Goal: Task Accomplishment & Management: Manage account settings

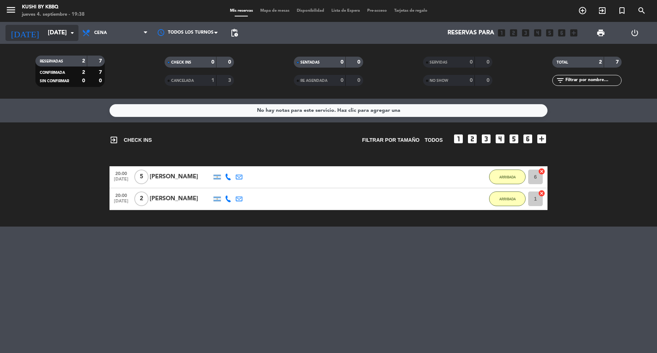
click at [44, 28] on input "[DATE]" at bounding box center [83, 33] width 78 height 14
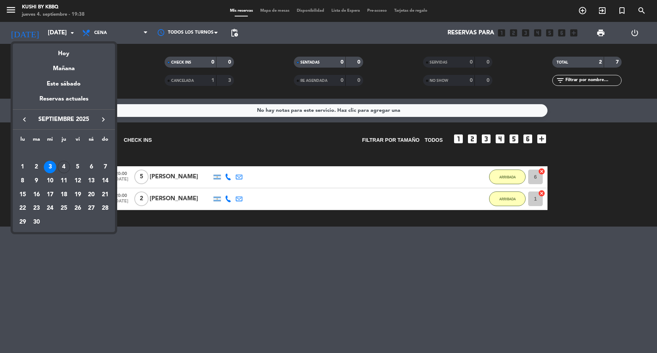
drag, startPoint x: 54, startPoint y: 53, endPoint x: 52, endPoint y: 59, distance: 6.5
click at [55, 53] on div "Hoy" at bounding box center [64, 50] width 102 height 15
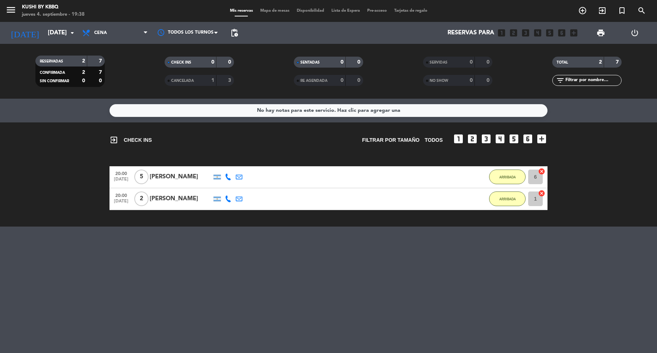
type input "[DEMOGRAPHIC_DATA][DATE]"
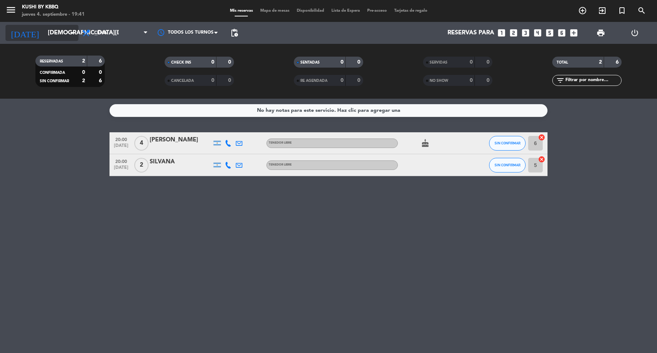
click at [65, 28] on input "[DEMOGRAPHIC_DATA][DATE]" at bounding box center [83, 33] width 78 height 14
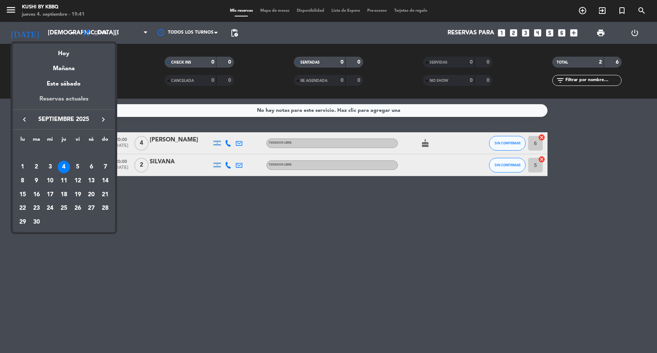
click at [63, 96] on div "Reservas actuales" at bounding box center [64, 101] width 102 height 15
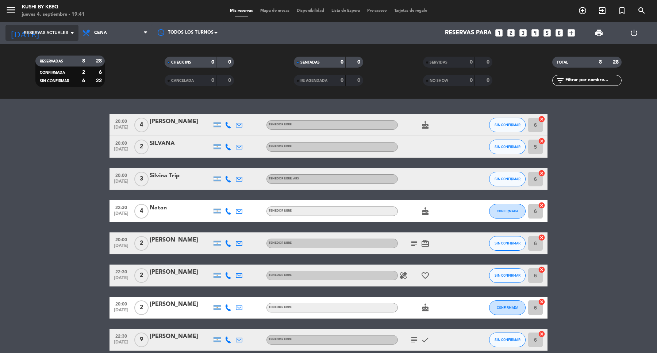
click at [55, 35] on span "Reservas actuales" at bounding box center [46, 33] width 45 height 7
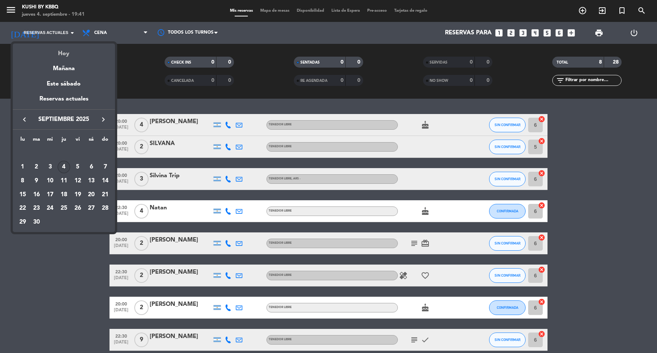
click at [73, 56] on div "Hoy" at bounding box center [64, 50] width 102 height 15
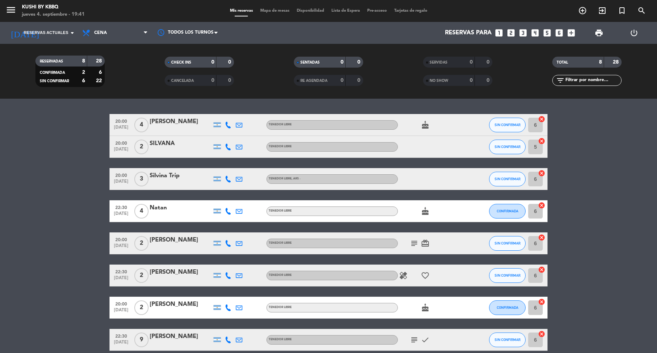
type input "[DEMOGRAPHIC_DATA][DATE]"
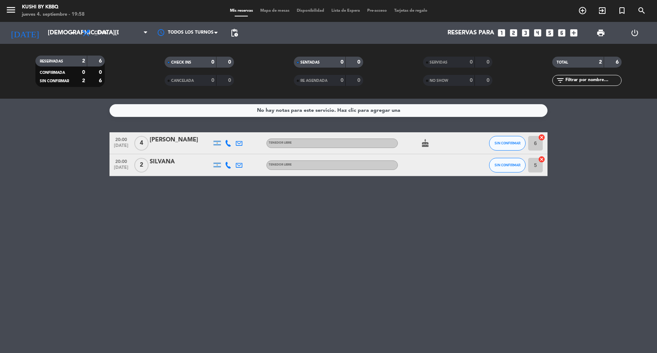
click at [185, 182] on div "No hay notas para este servicio. Haz clic para agregar una 20:00 [DATE] 4 [PERS…" at bounding box center [328, 226] width 657 height 254
click at [505, 168] on button "SIN CONFIRMAR" at bounding box center [507, 165] width 37 height 15
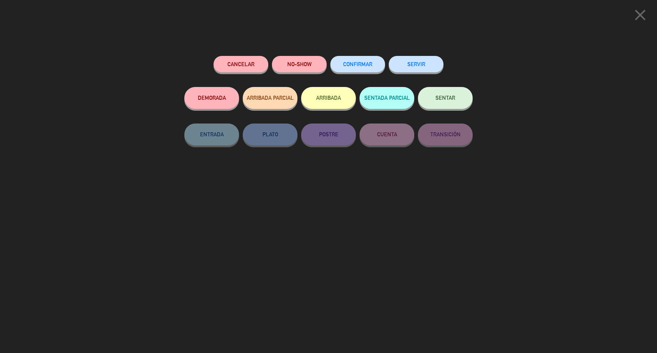
click at [334, 92] on button "ARRIBADA" at bounding box center [328, 98] width 55 height 22
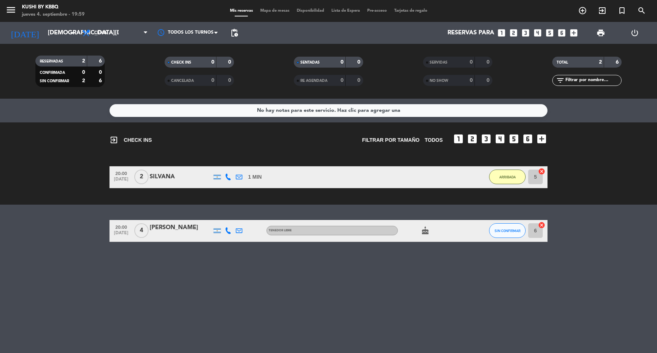
click at [67, 174] on bookings-row "20:00 [DATE] 2 SILVANA 1 MIN / 12:08 H sms ARRIBADA 5 cancel" at bounding box center [328, 177] width 657 height 22
click at [42, 234] on bookings-row "20:00 [DATE] 4 [PERSON_NAME] Defrancisi TENEDOR LIBRE cake SIN CONFIRMAR 6 canc…" at bounding box center [328, 231] width 657 height 22
click at [422, 233] on icon "cake" at bounding box center [425, 230] width 9 height 9
click at [501, 231] on span "SIN CONFIRMAR" at bounding box center [508, 231] width 26 height 4
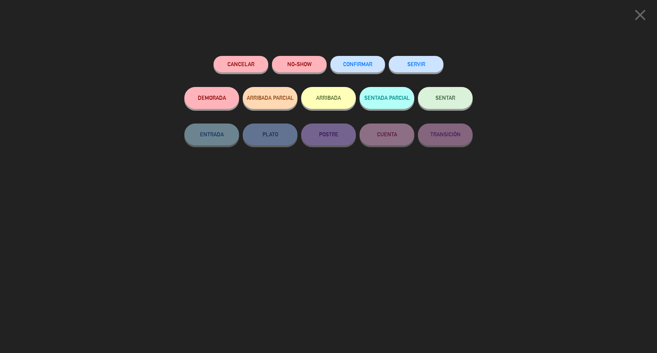
click at [337, 94] on button "ARRIBADA" at bounding box center [328, 98] width 55 height 22
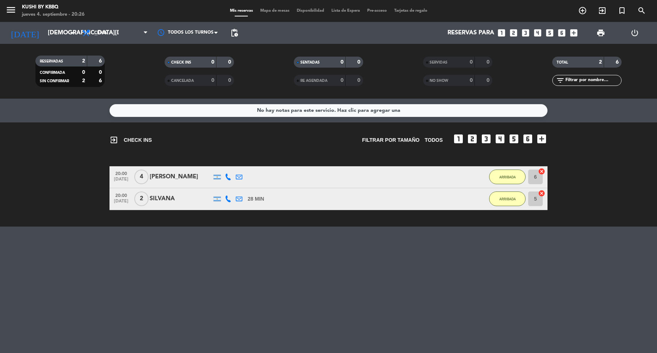
click at [169, 145] on div "exit_to_app CHECK INS Filtrar por tamaño TODOS looks_one looks_two looks_3 look…" at bounding box center [329, 136] width 438 height 28
click at [41, 227] on div "No hay notas para este servicio. Haz clic para agregar una exit_to_app CHECK IN…" at bounding box center [328, 226] width 657 height 254
click at [30, 227] on div "No hay notas para este servicio. Haz clic para agregar una exit_to_app CHECK IN…" at bounding box center [328, 226] width 657 height 254
click at [95, 142] on div "exit_to_app CHECK INS Filtrar por tamaño TODOS looks_one looks_two looks_3 look…" at bounding box center [328, 174] width 657 height 104
